Goal: Task Accomplishment & Management: Manage account settings

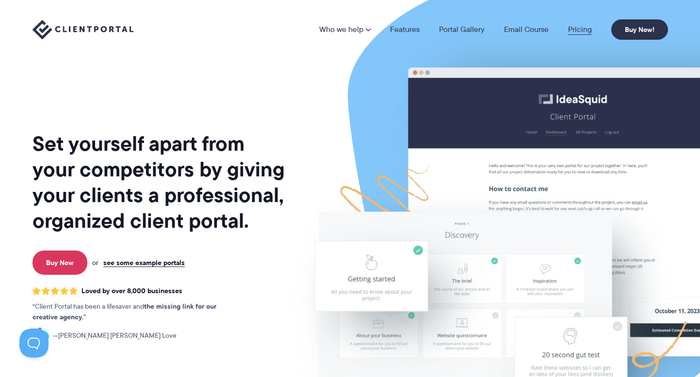
click at [580, 31] on link "Pricing" at bounding box center [580, 30] width 24 height 8
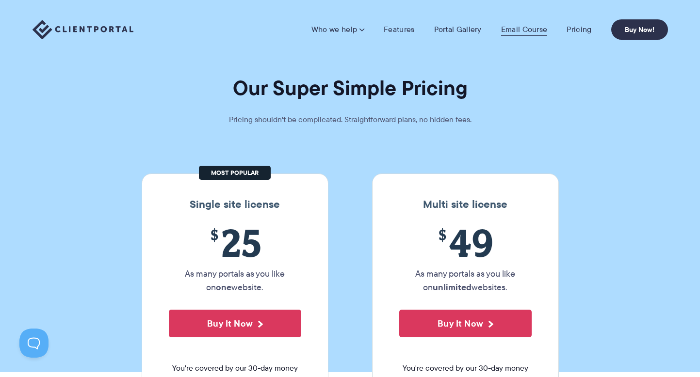
click at [516, 28] on link "Email Course" at bounding box center [524, 30] width 47 height 10
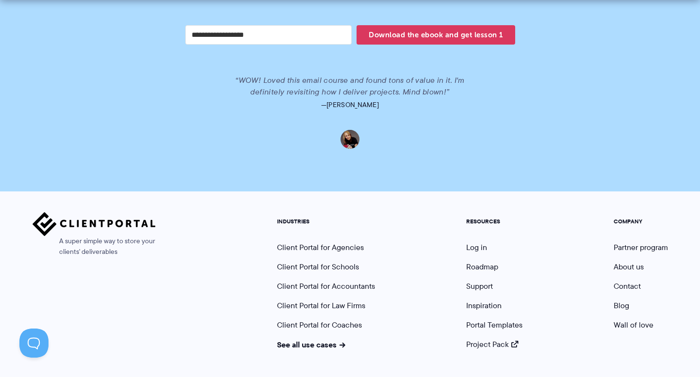
scroll to position [2085, 0]
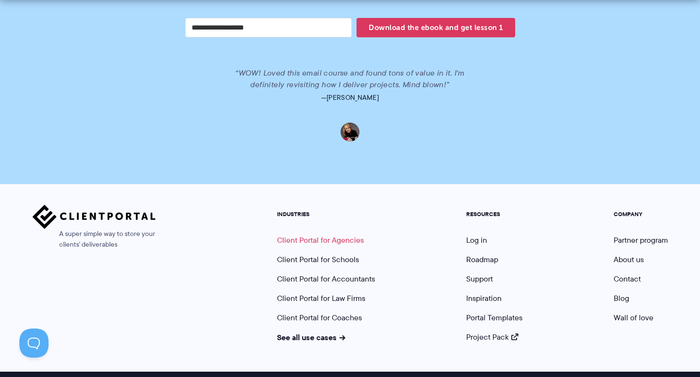
click at [311, 235] on link "Client Portal for Agencies" at bounding box center [320, 240] width 87 height 11
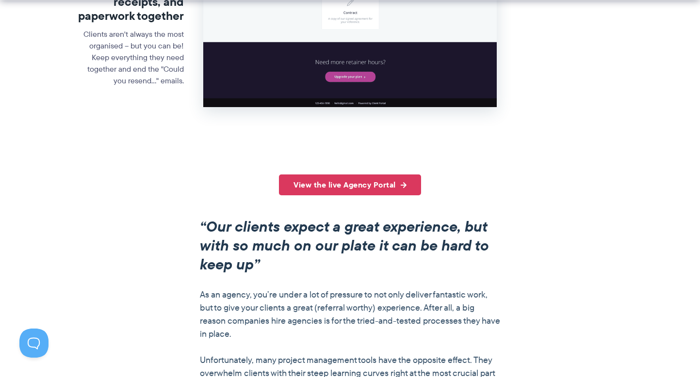
scroll to position [623, 0]
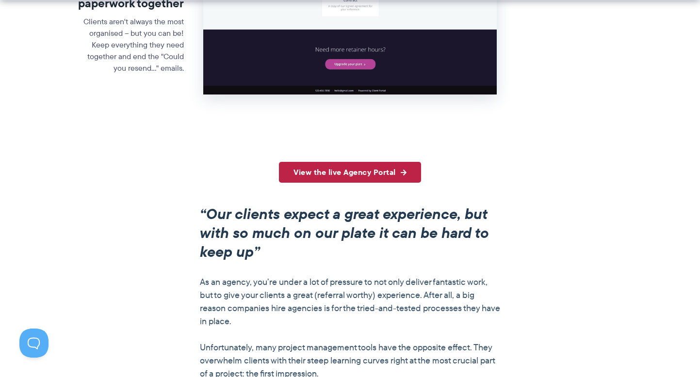
click at [348, 175] on link "View the live Agency Portal" at bounding box center [350, 172] width 142 height 21
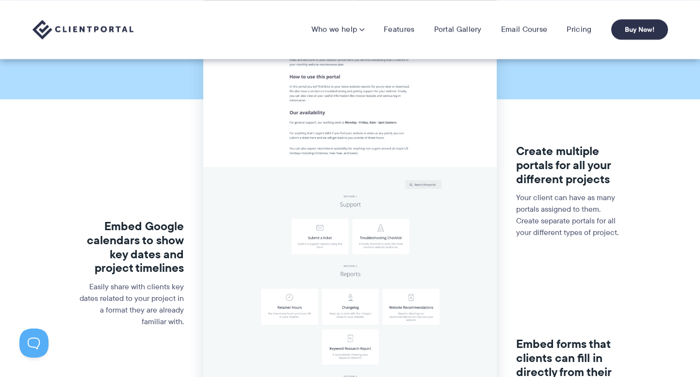
scroll to position [0, 0]
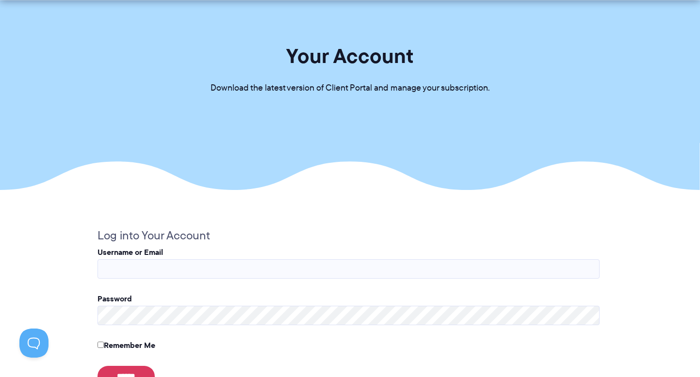
scroll to position [46, 0]
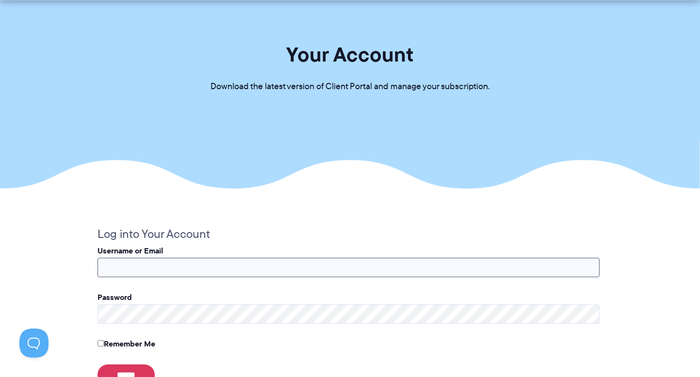
click at [272, 271] on input "Username or Email" at bounding box center [349, 267] width 502 height 19
type input "**********"
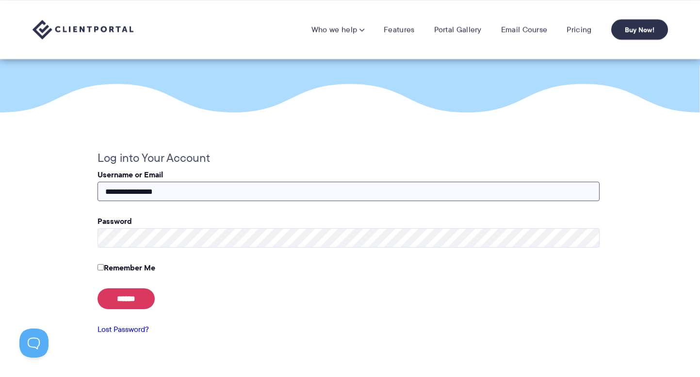
scroll to position [109, 0]
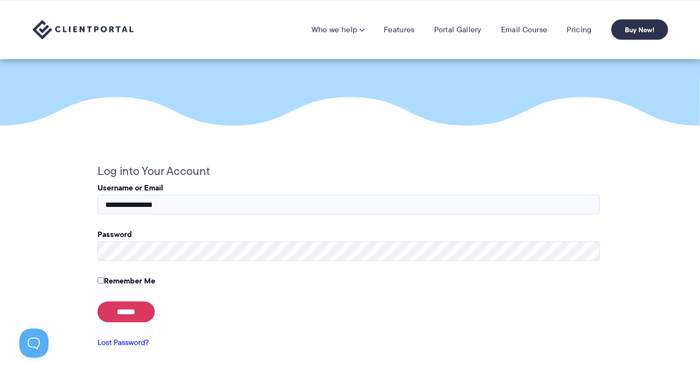
click at [124, 345] on link "Lost Password?" at bounding box center [123, 342] width 51 height 11
